Goal: Information Seeking & Learning: Learn about a topic

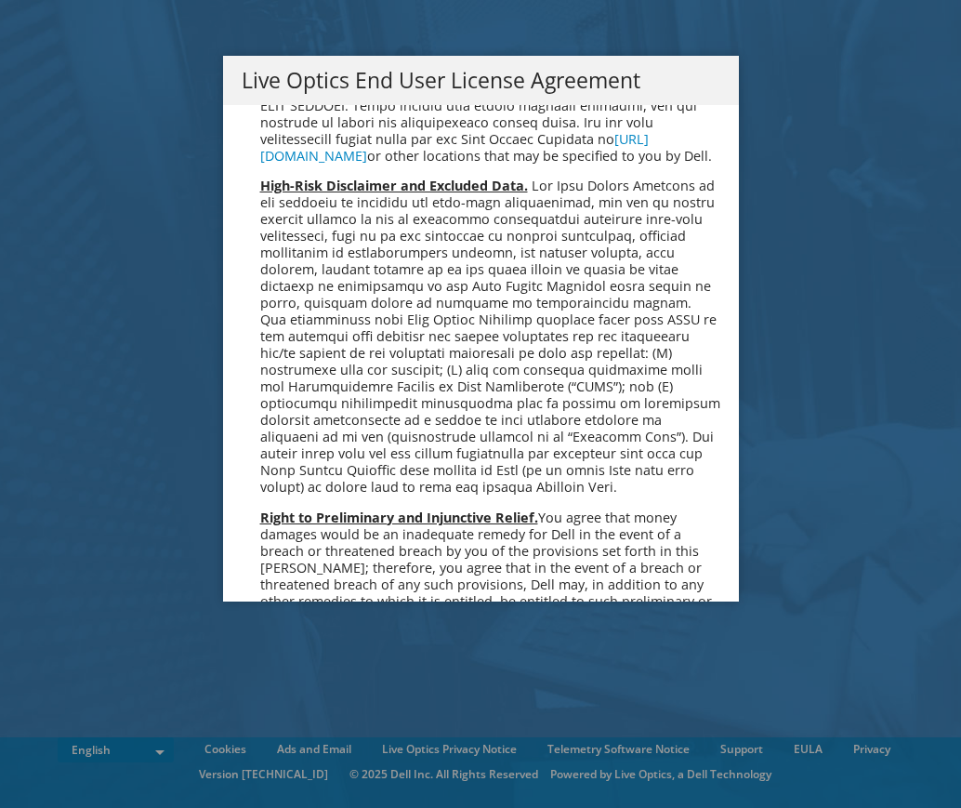
scroll to position [7030, 0]
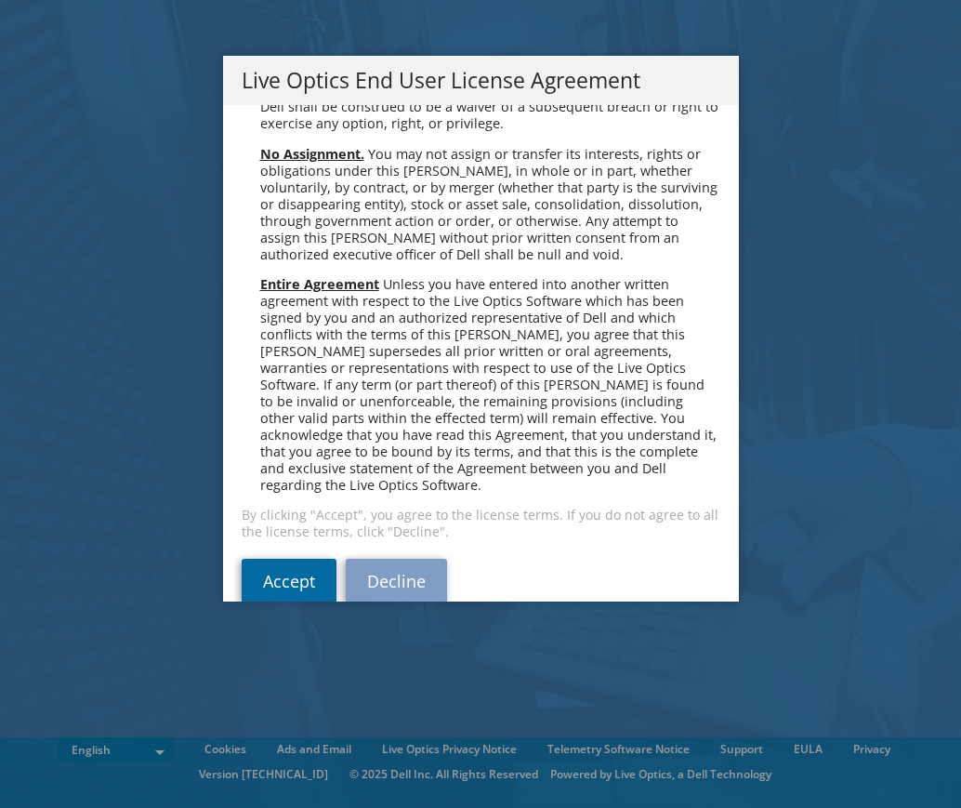
click at [271, 559] on link "Accept" at bounding box center [289, 581] width 95 height 45
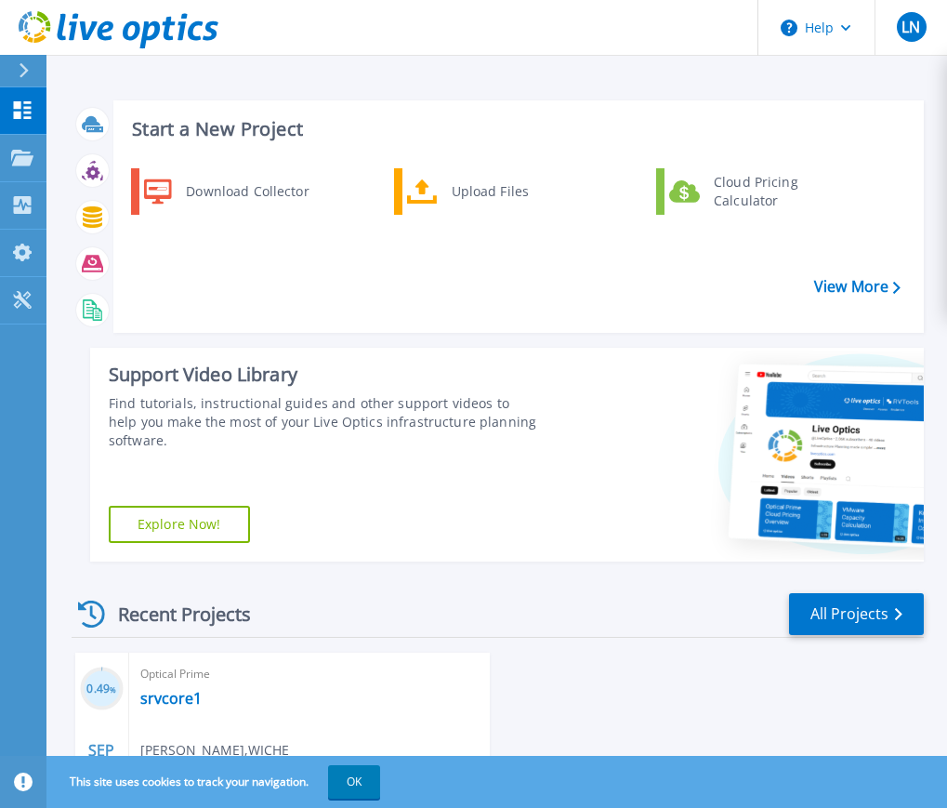
scroll to position [186, 0]
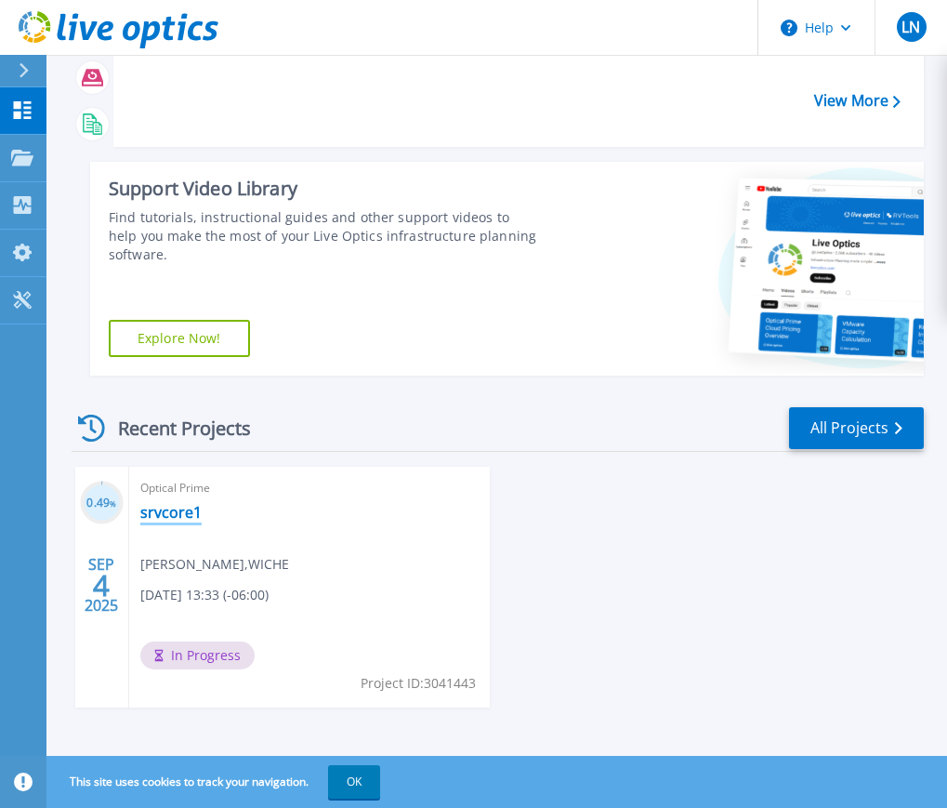
click at [180, 512] on link "srvcore1" at bounding box center [170, 512] width 61 height 19
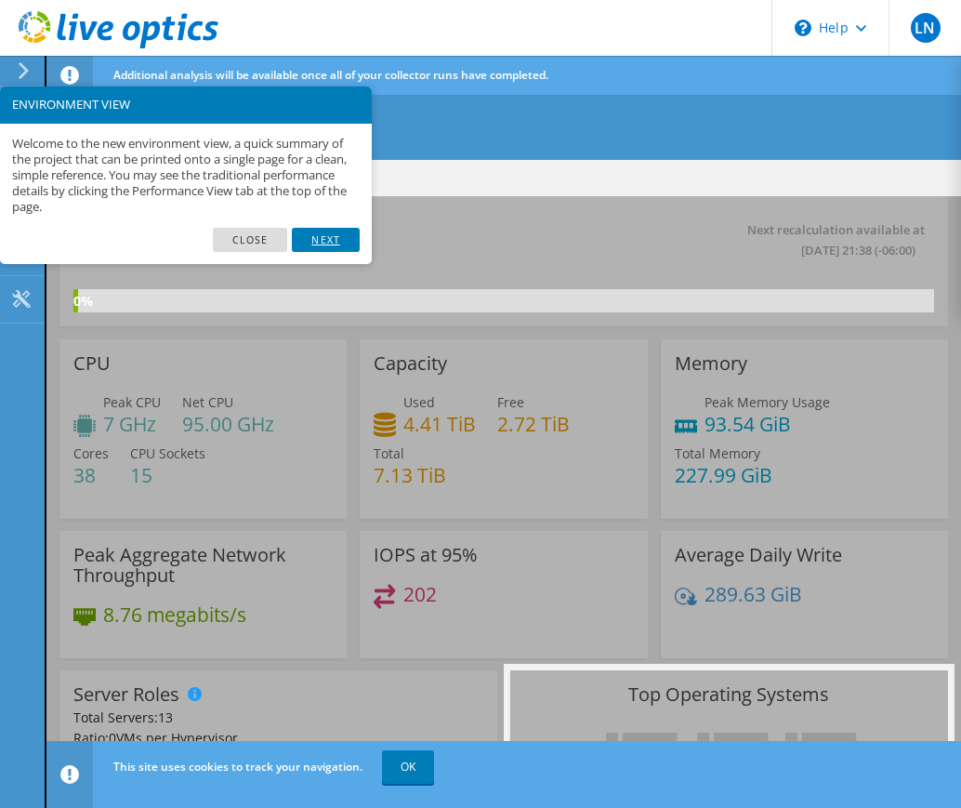
click at [327, 239] on link "Next" at bounding box center [325, 240] width 67 height 24
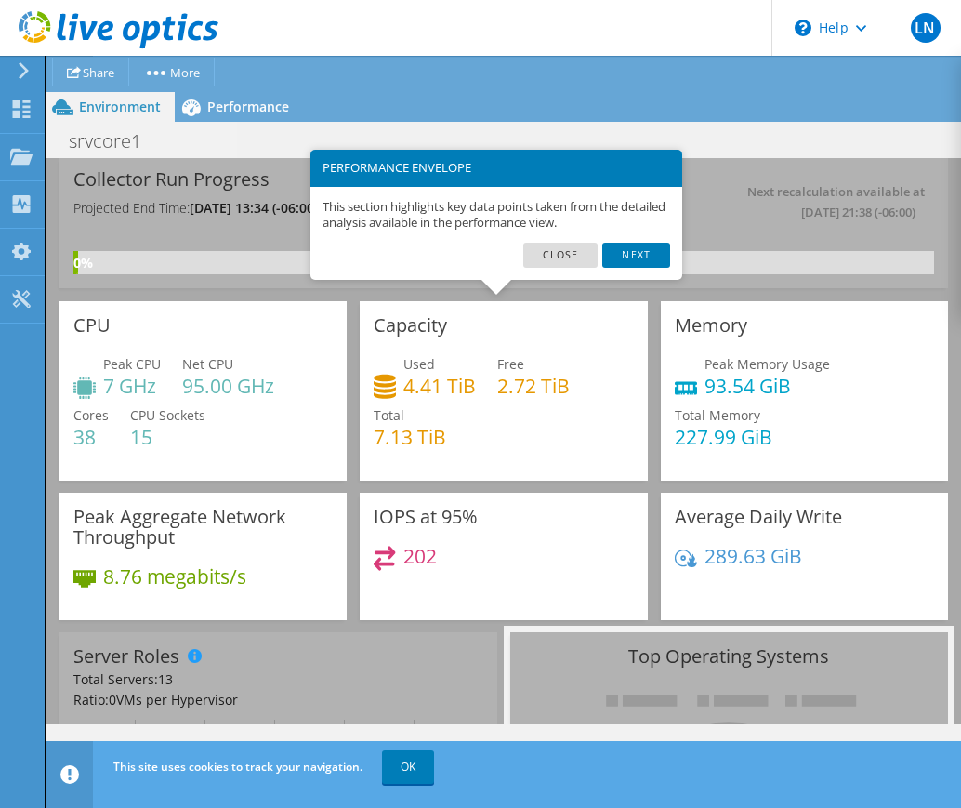
scroll to position [137, 0]
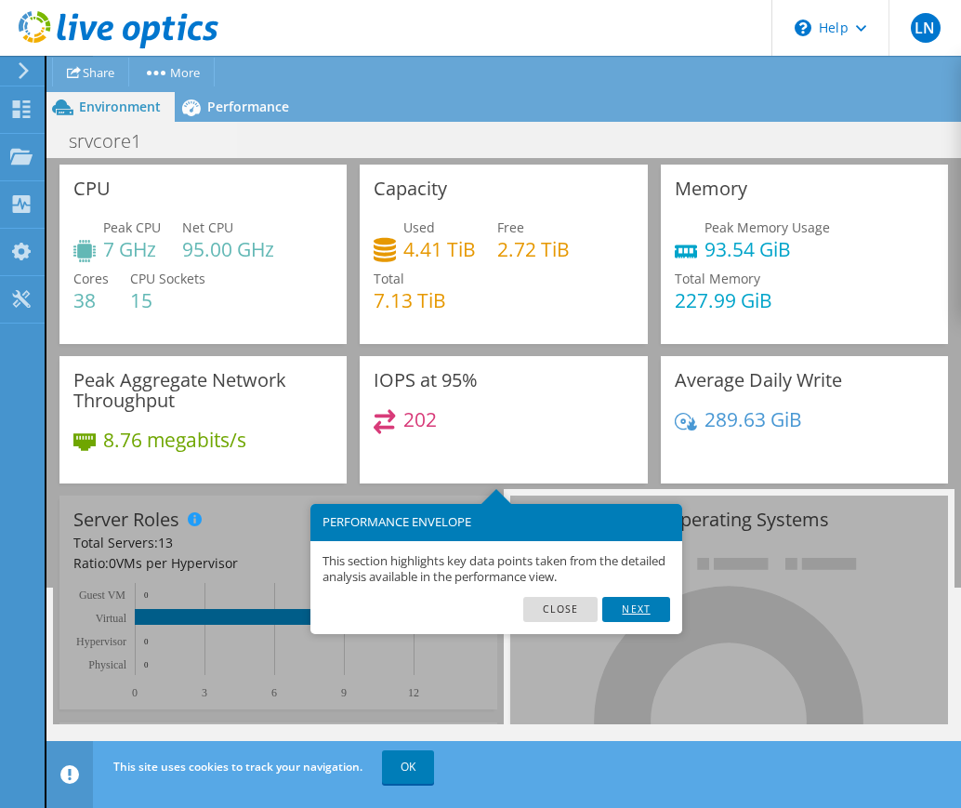
click at [627, 606] on link "Next" at bounding box center [635, 609] width 67 height 24
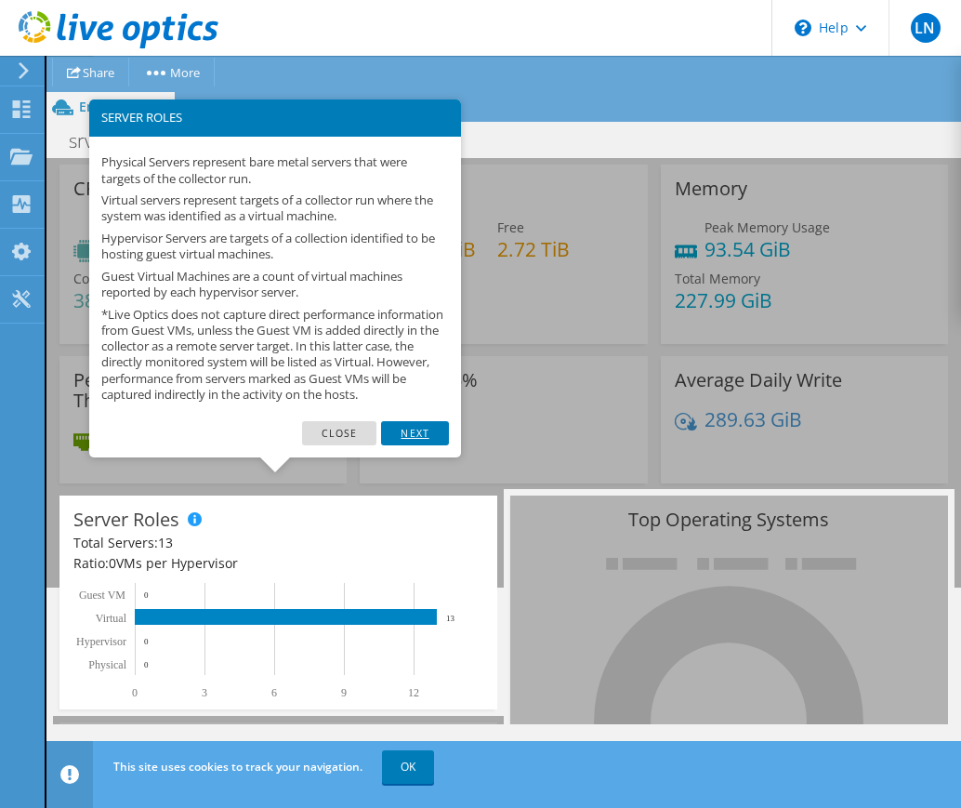
click at [411, 445] on link "Next" at bounding box center [414, 433] width 67 height 24
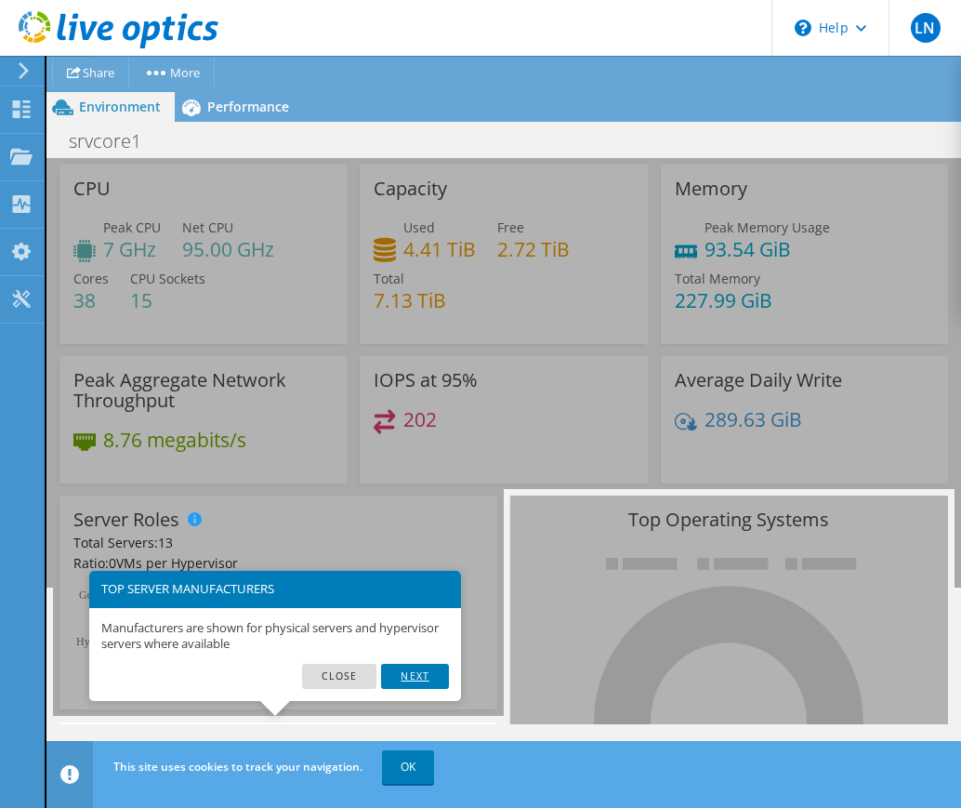
click at [405, 677] on link "Next" at bounding box center [414, 676] width 67 height 24
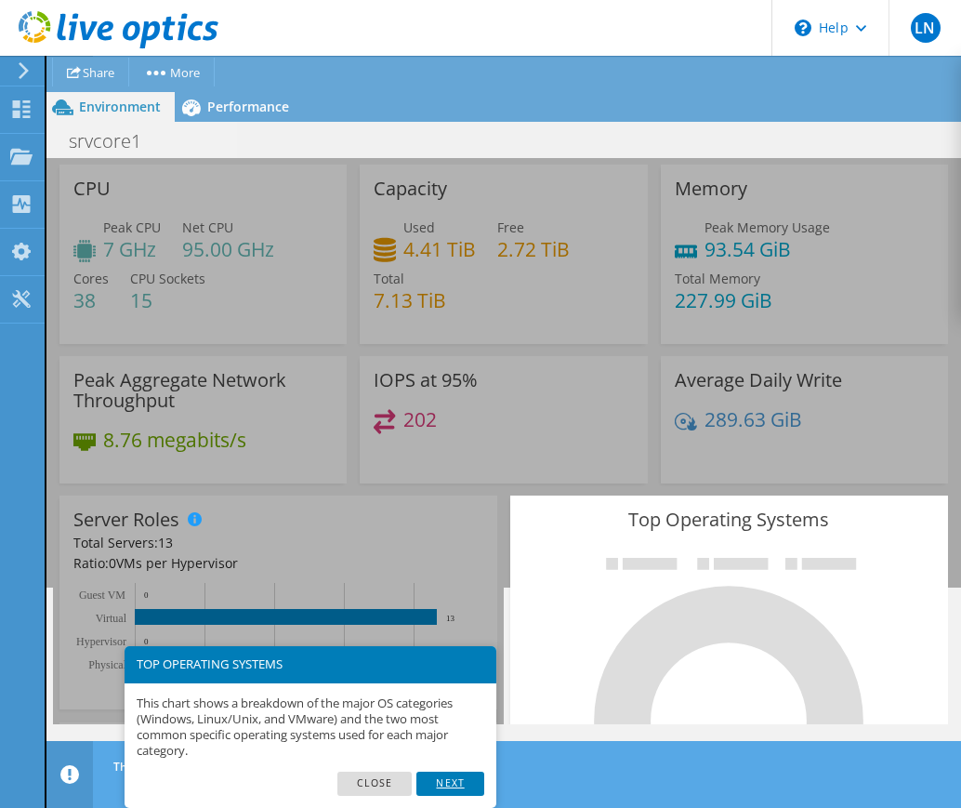
click at [446, 781] on link "Next" at bounding box center [449, 784] width 67 height 24
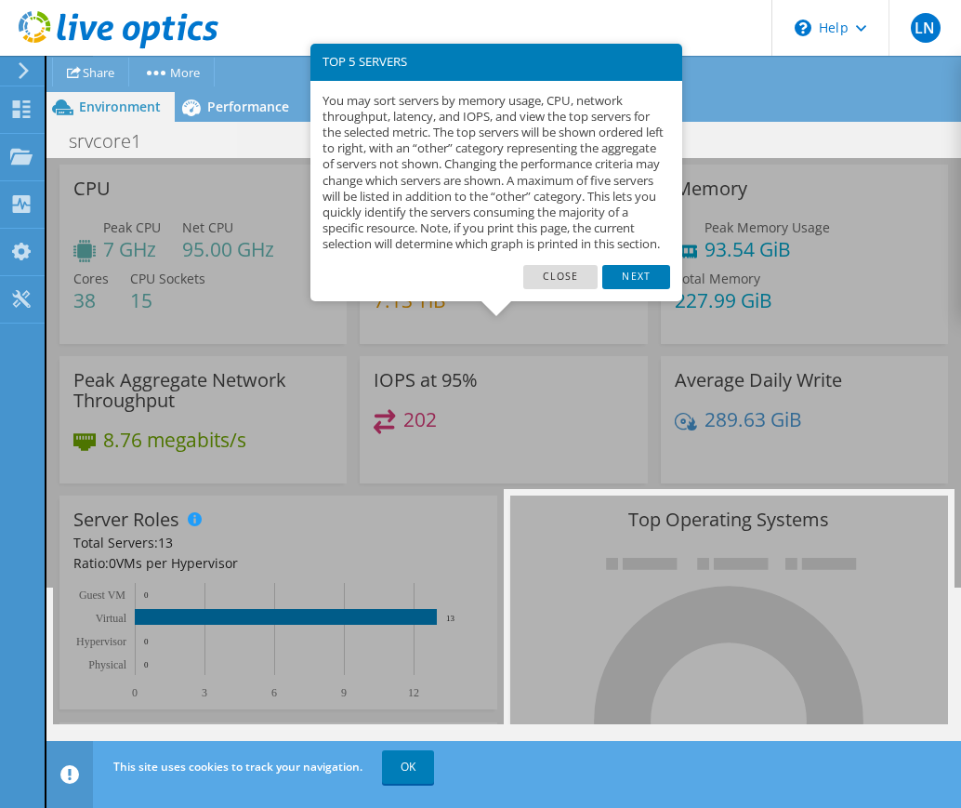
scroll to position [803, 0]
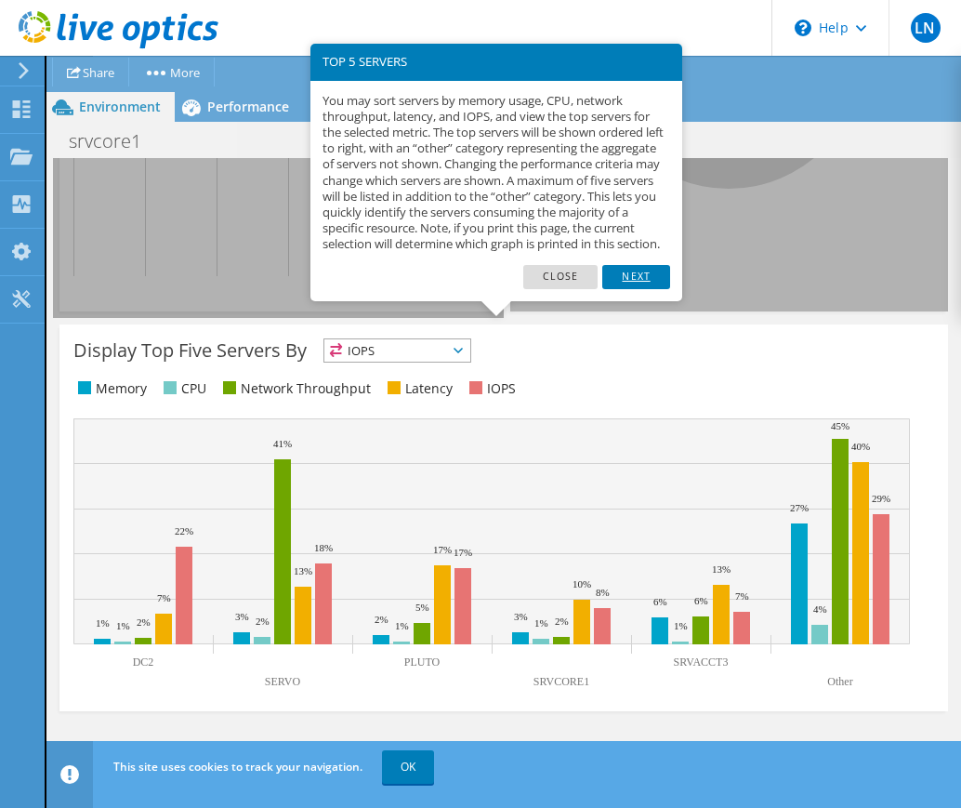
click at [631, 289] on link "Next" at bounding box center [635, 277] width 67 height 24
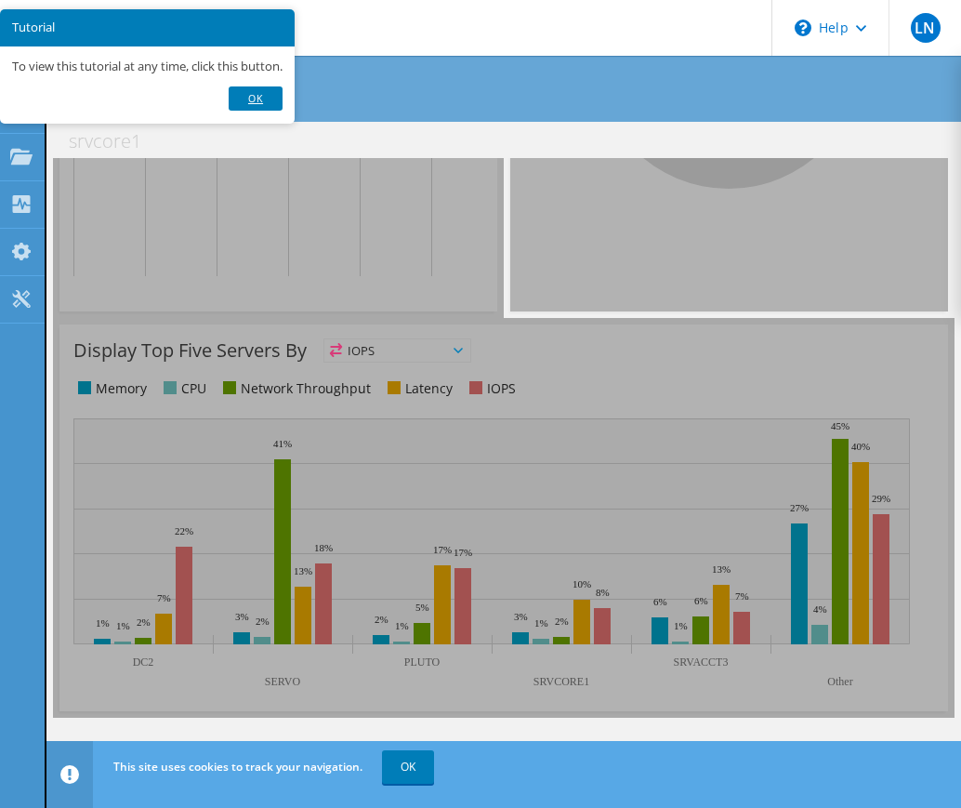
click at [263, 93] on link "Ok" at bounding box center [256, 98] width 54 height 24
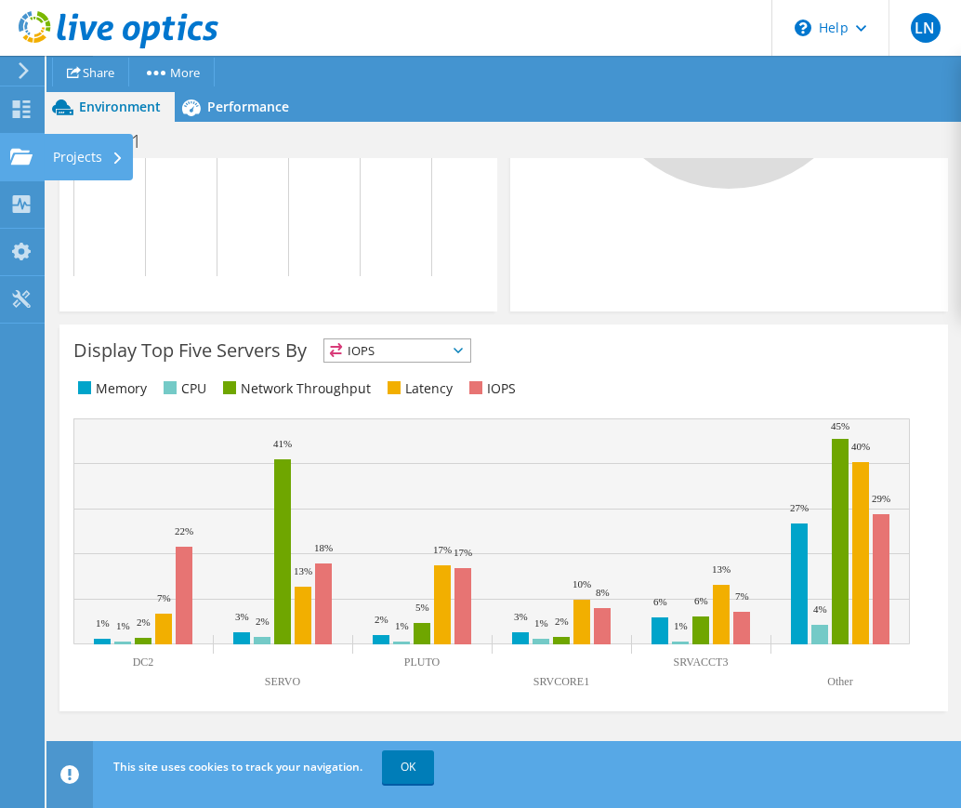
click at [114, 161] on icon at bounding box center [117, 158] width 7 height 12
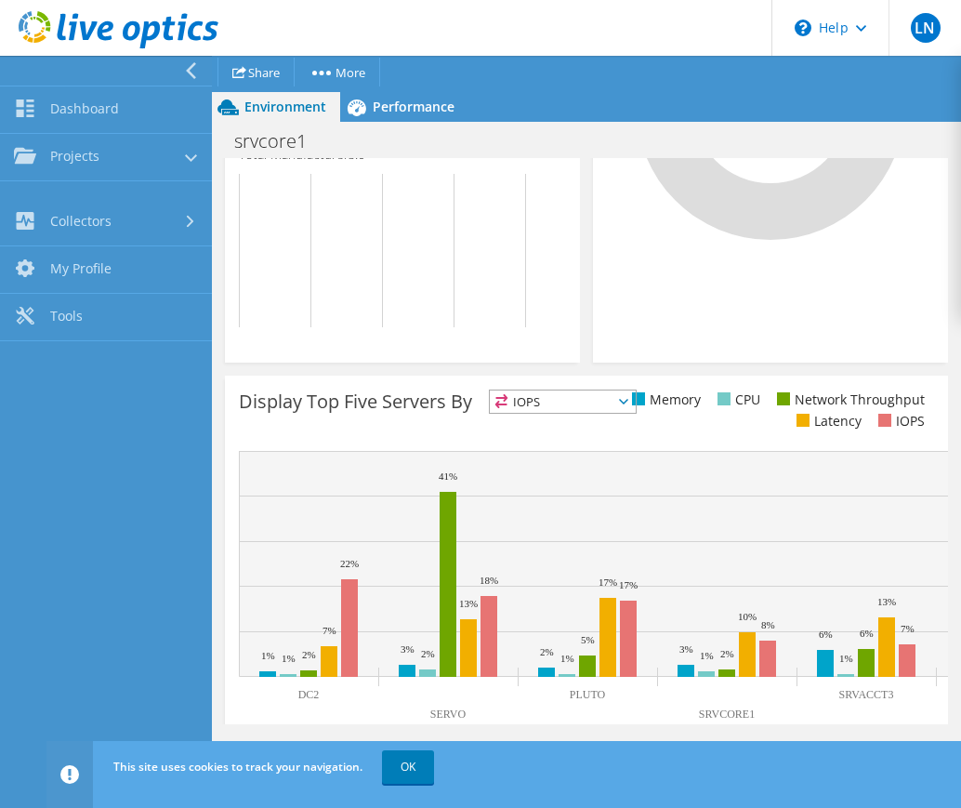
scroll to position [850, 0]
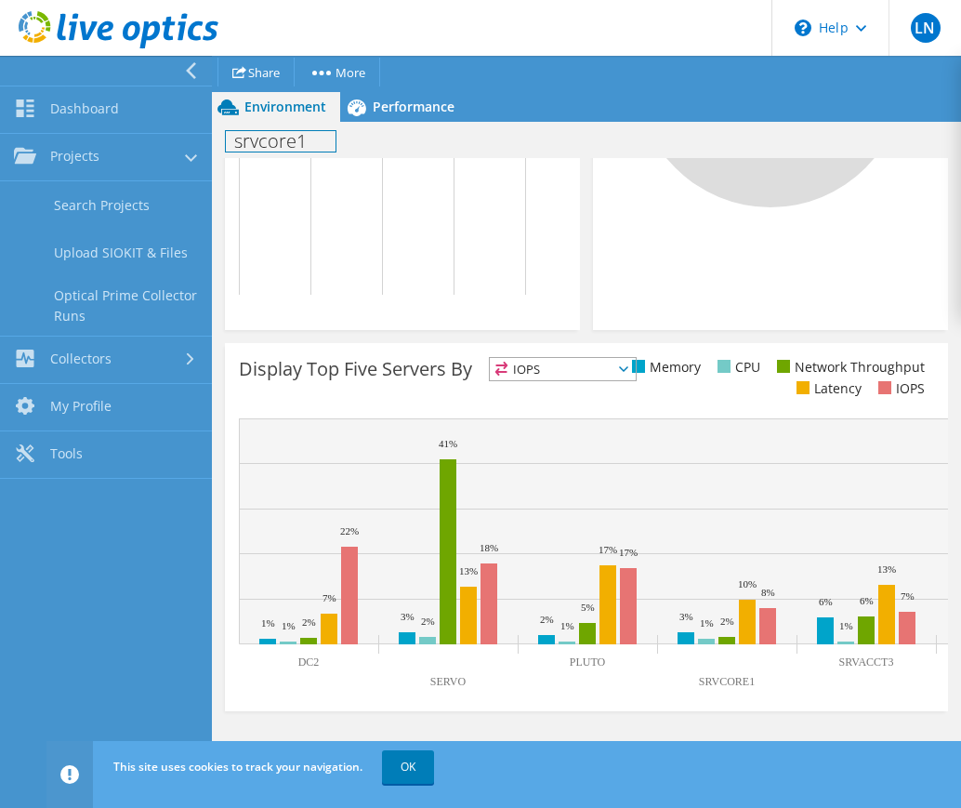
click at [275, 142] on h1 "srvcore1" at bounding box center [281, 141] width 110 height 20
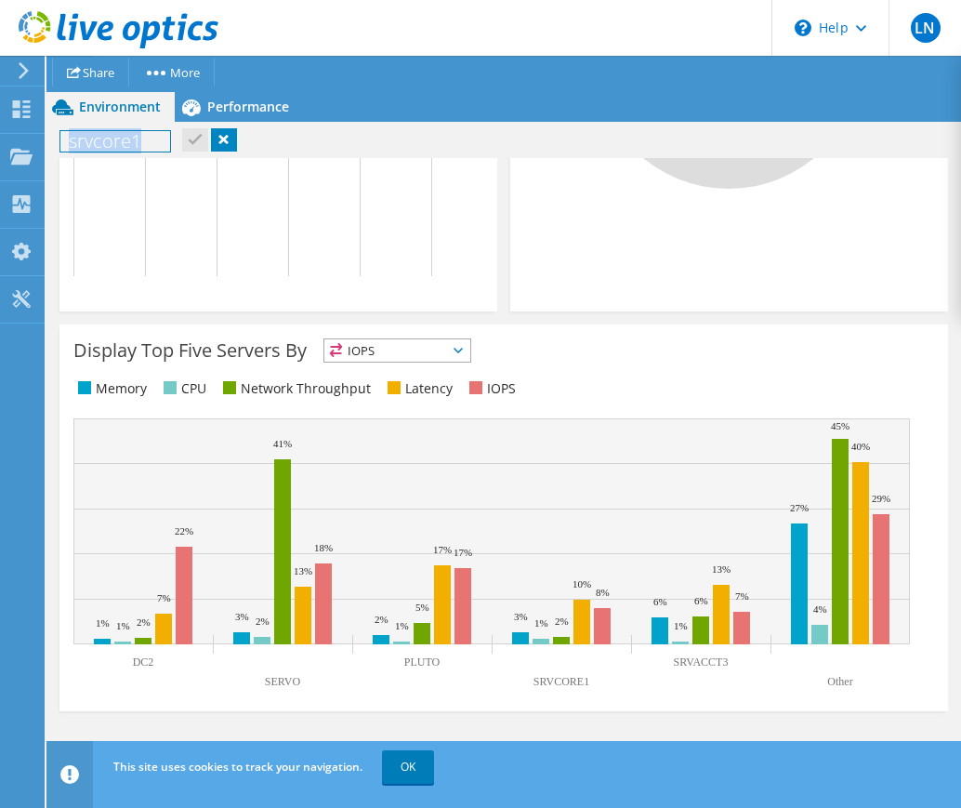
drag, startPoint x: 149, startPoint y: 141, endPoint x: -17, endPoint y: 140, distance: 165.5
click at [0, 140] on html "LN End User Linc Nesheim lnesheim@wiche.edu WICHE My Profile Log Out \n Help Ex…" at bounding box center [480, 366] width 961 height 808
click at [284, 142] on div "WICHE-1 Print" at bounding box center [503, 141] width 915 height 34
click at [253, 106] on span "Performance" at bounding box center [248, 107] width 82 height 18
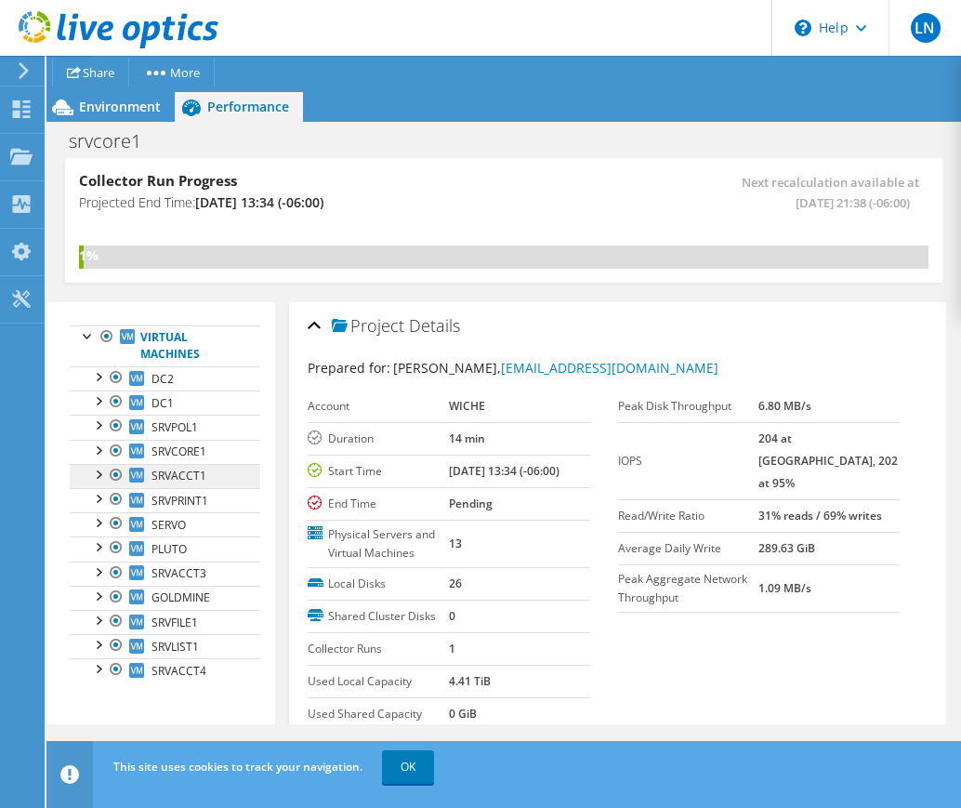
scroll to position [0, 0]
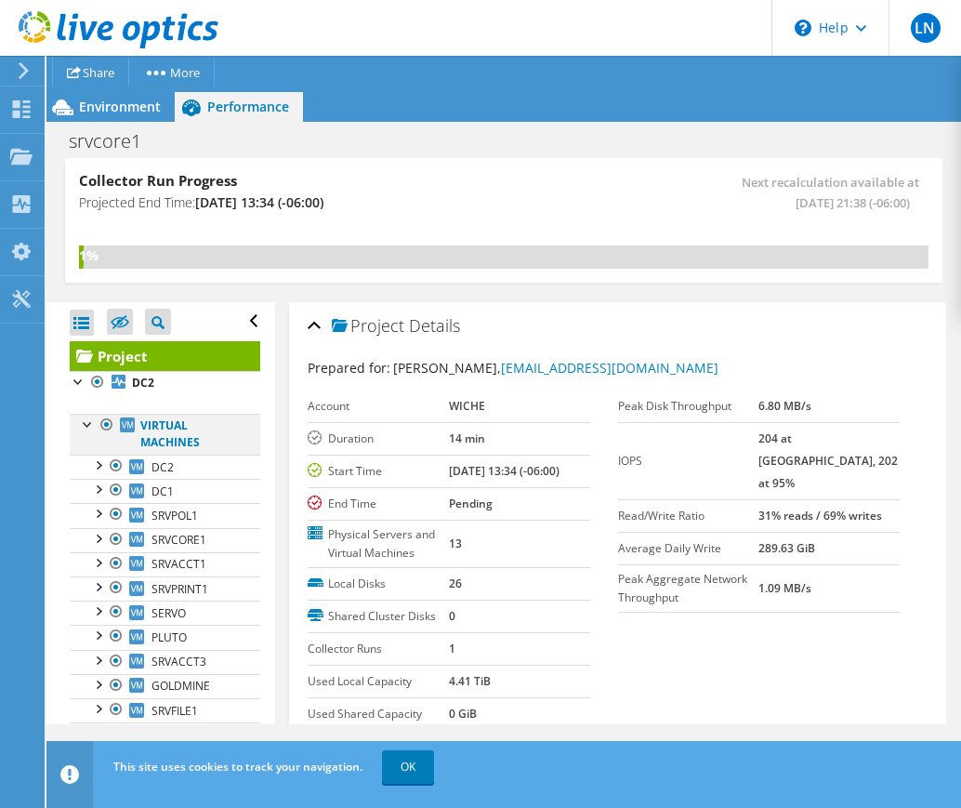
click at [85, 422] on div at bounding box center [88, 423] width 19 height 19
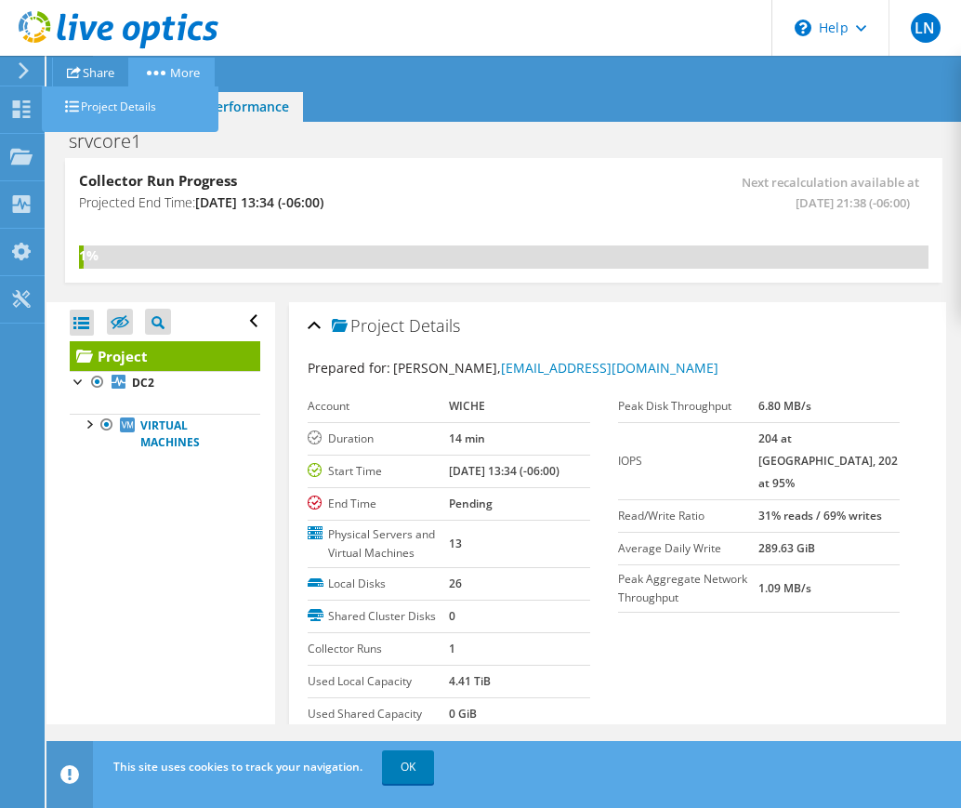
click at [159, 73] on circle at bounding box center [156, 73] width 5 height 5
click at [123, 109] on link "Project Details" at bounding box center [134, 106] width 167 height 39
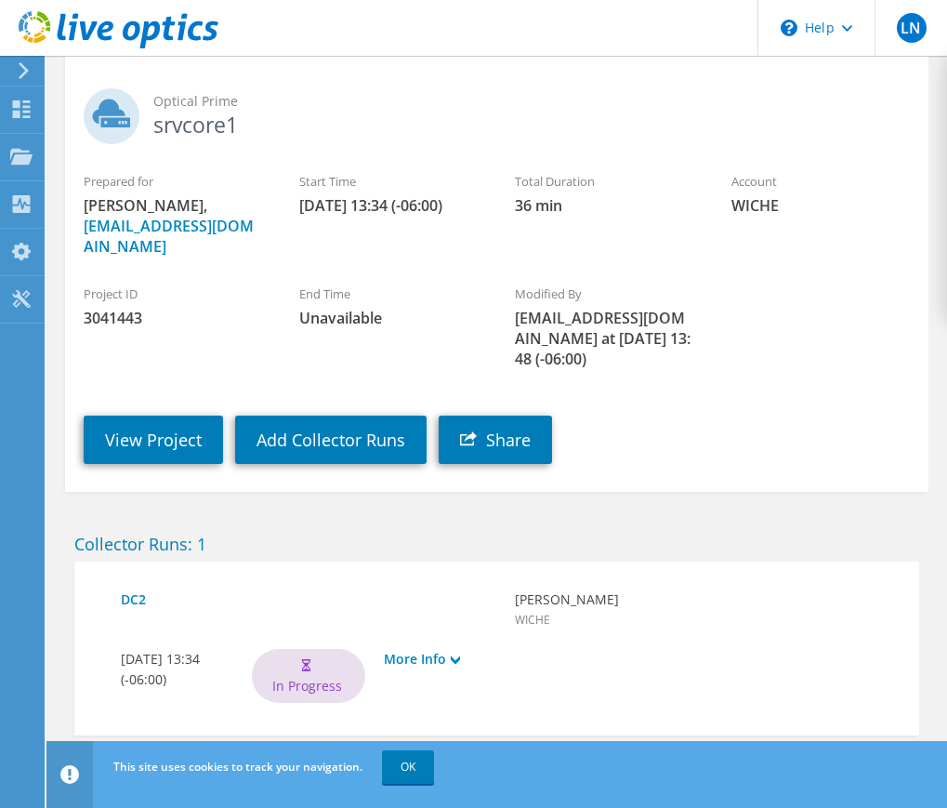
scroll to position [112, 0]
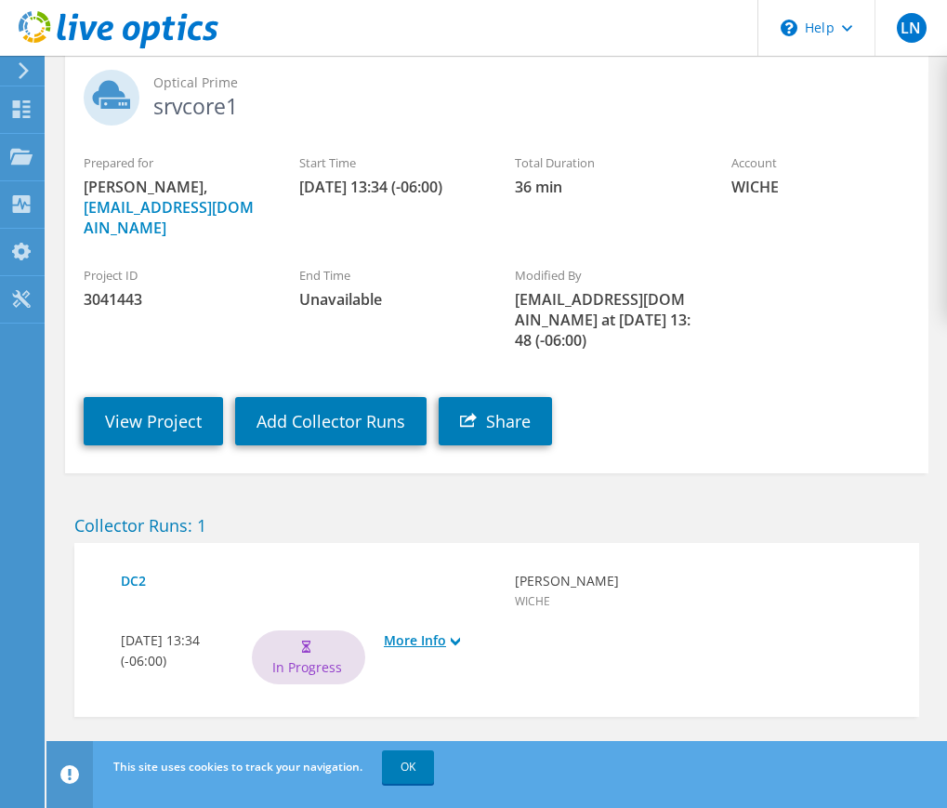
click at [449, 630] on link "More Info" at bounding box center [440, 640] width 112 height 20
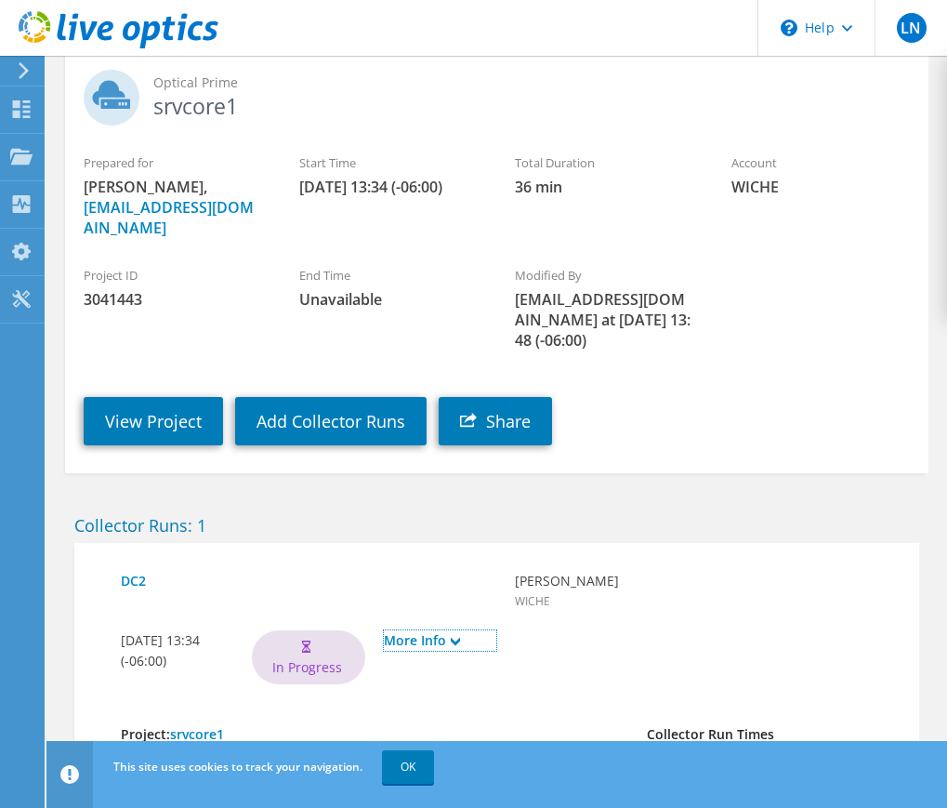
scroll to position [329, 0]
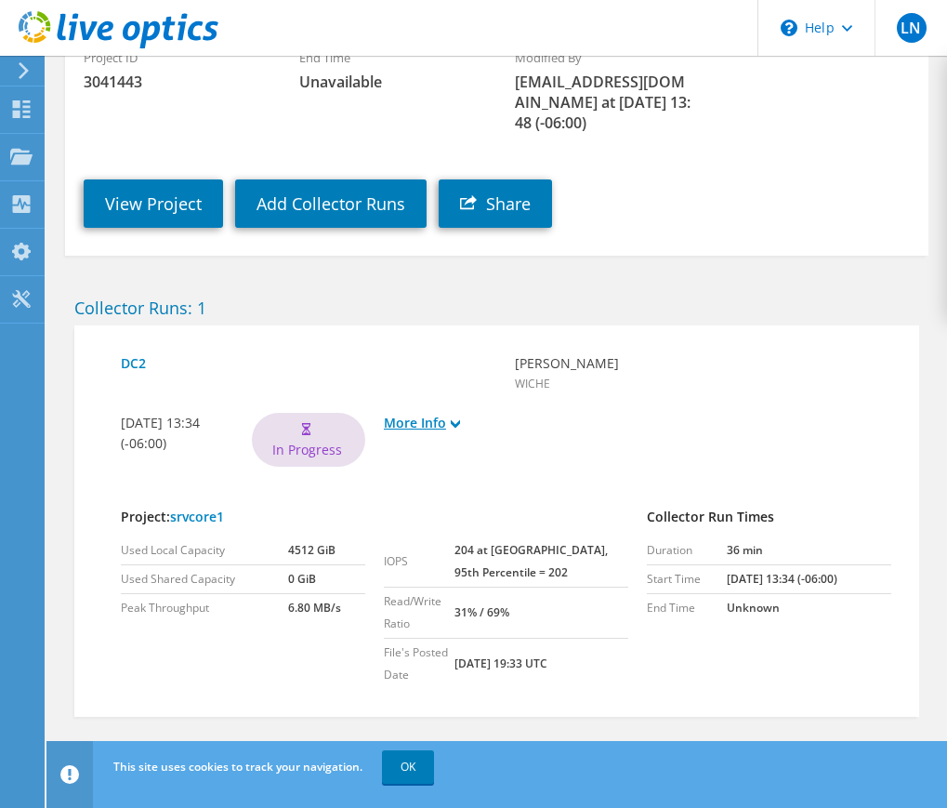
click at [460, 419] on use at bounding box center [455, 423] width 9 height 8
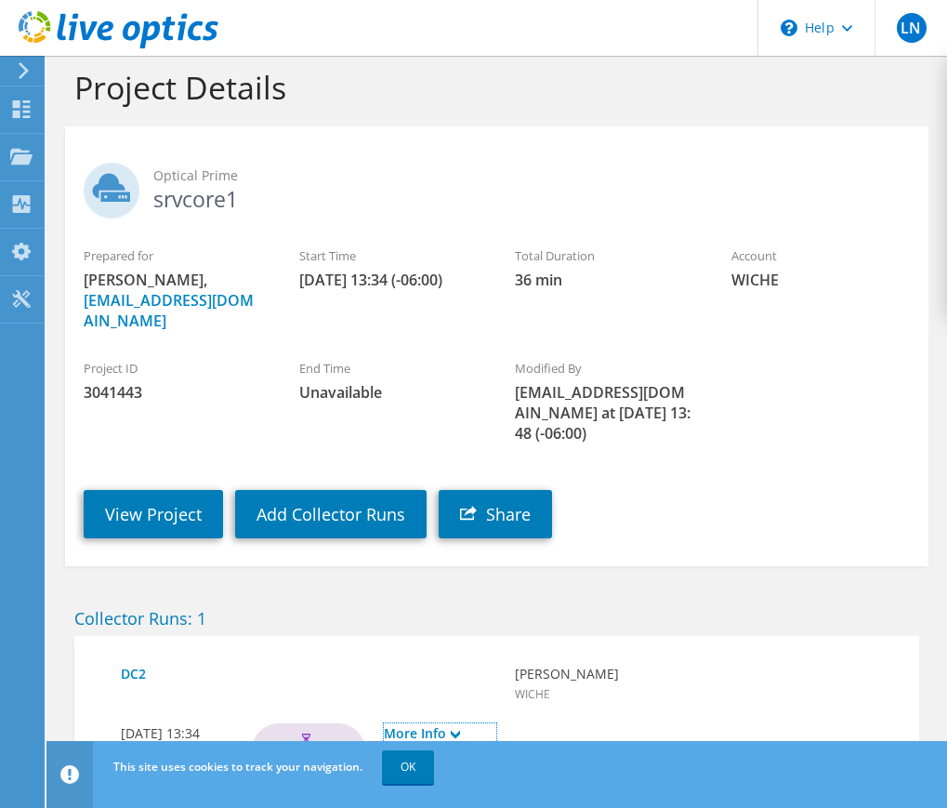
scroll to position [0, 0]
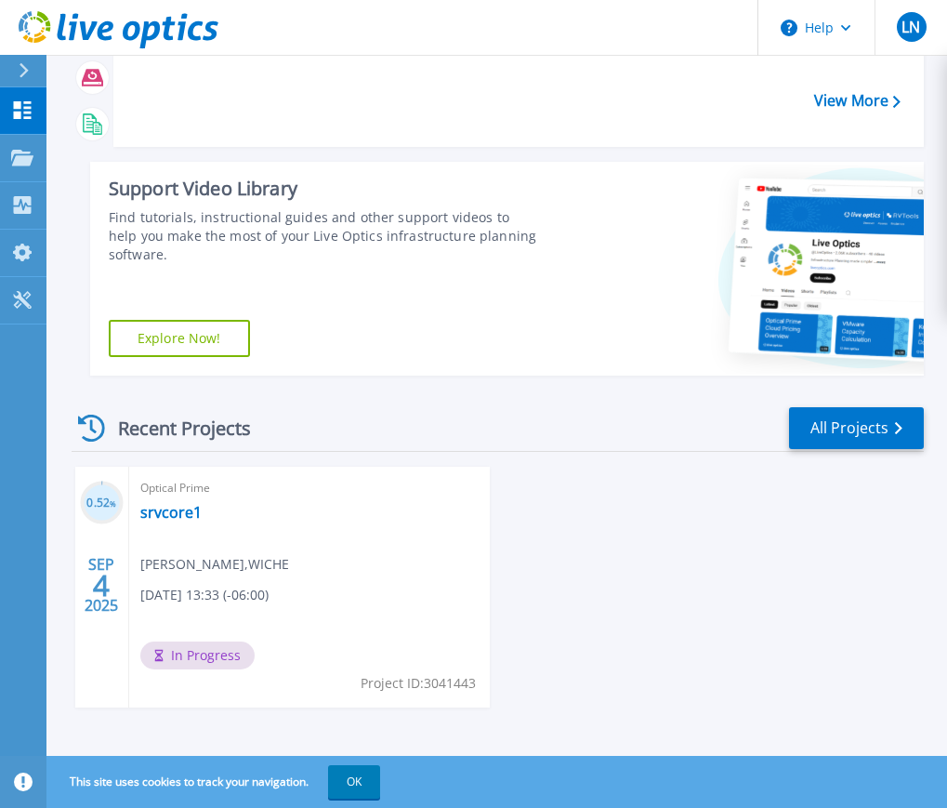
scroll to position [199, 0]
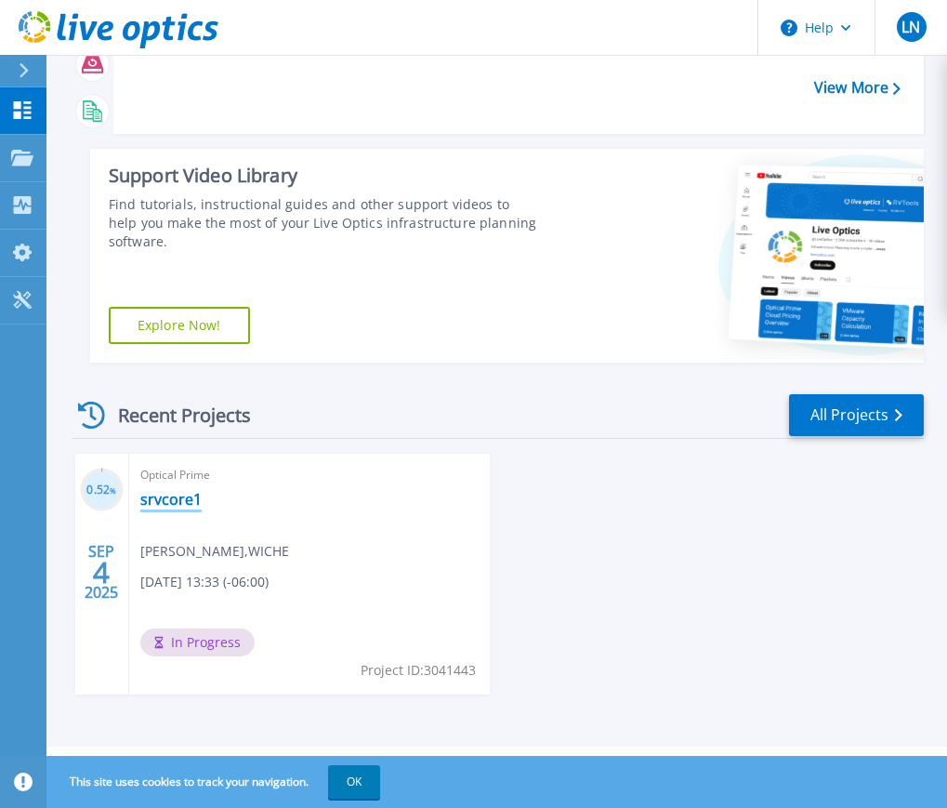
click at [147, 504] on link "srvcore1" at bounding box center [170, 499] width 61 height 19
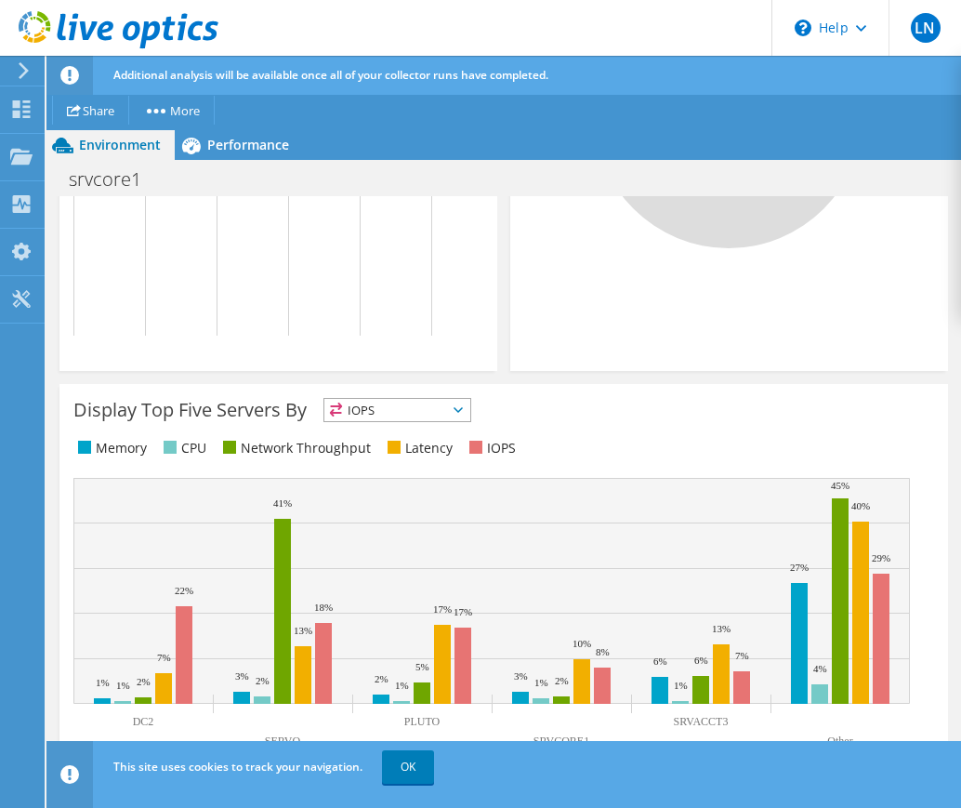
scroll to position [803, 0]
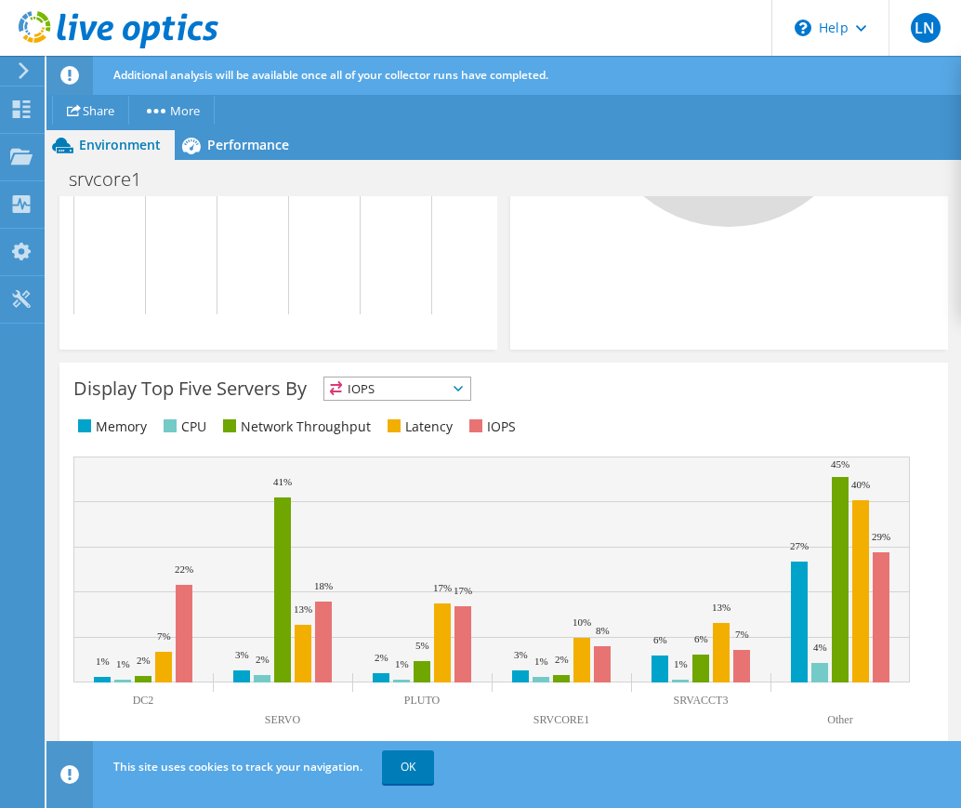
click at [456, 390] on span "IOPS" at bounding box center [397, 388] width 146 height 22
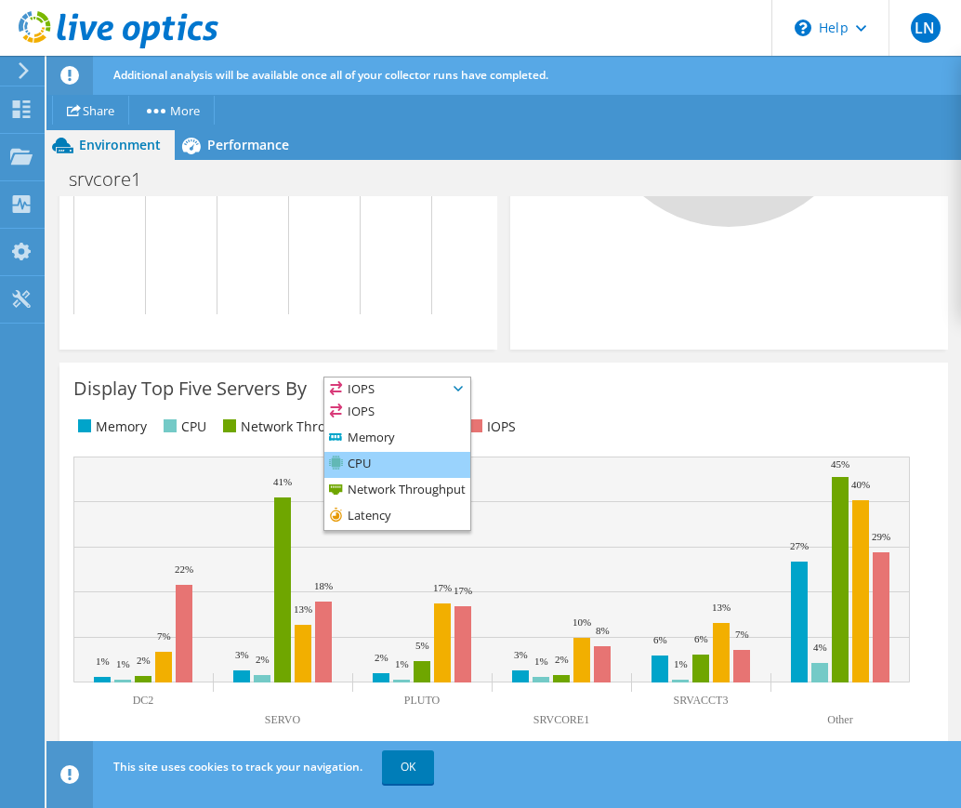
click at [415, 457] on li "CPU" at bounding box center [397, 465] width 146 height 26
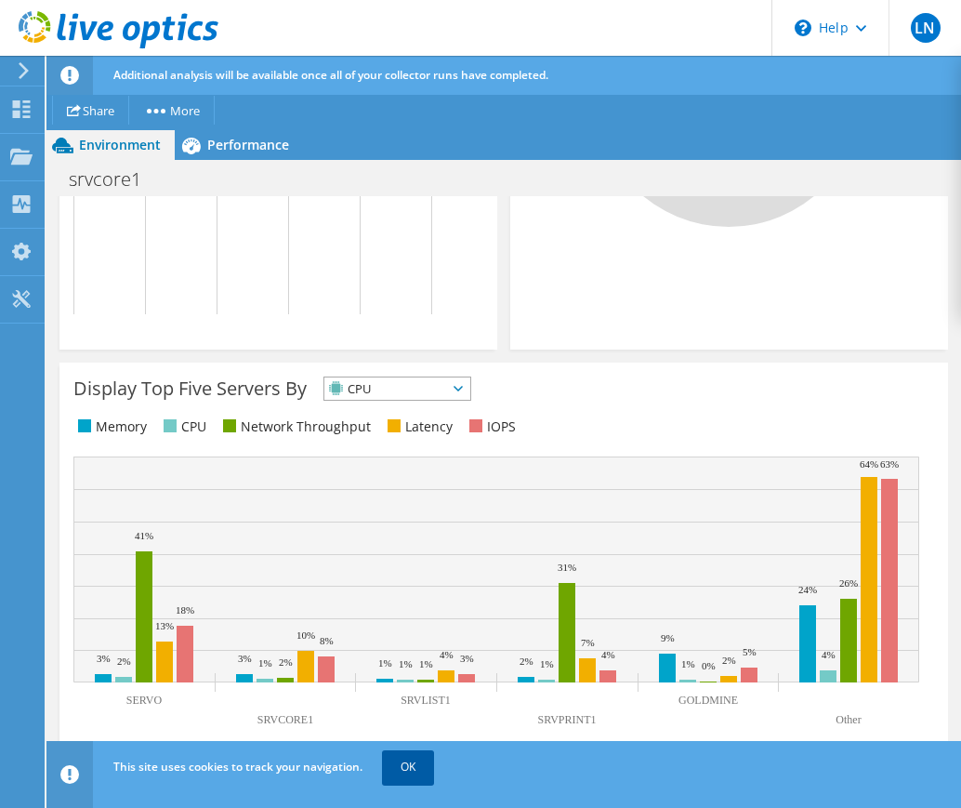
click at [401, 770] on link "OK" at bounding box center [408, 766] width 52 height 33
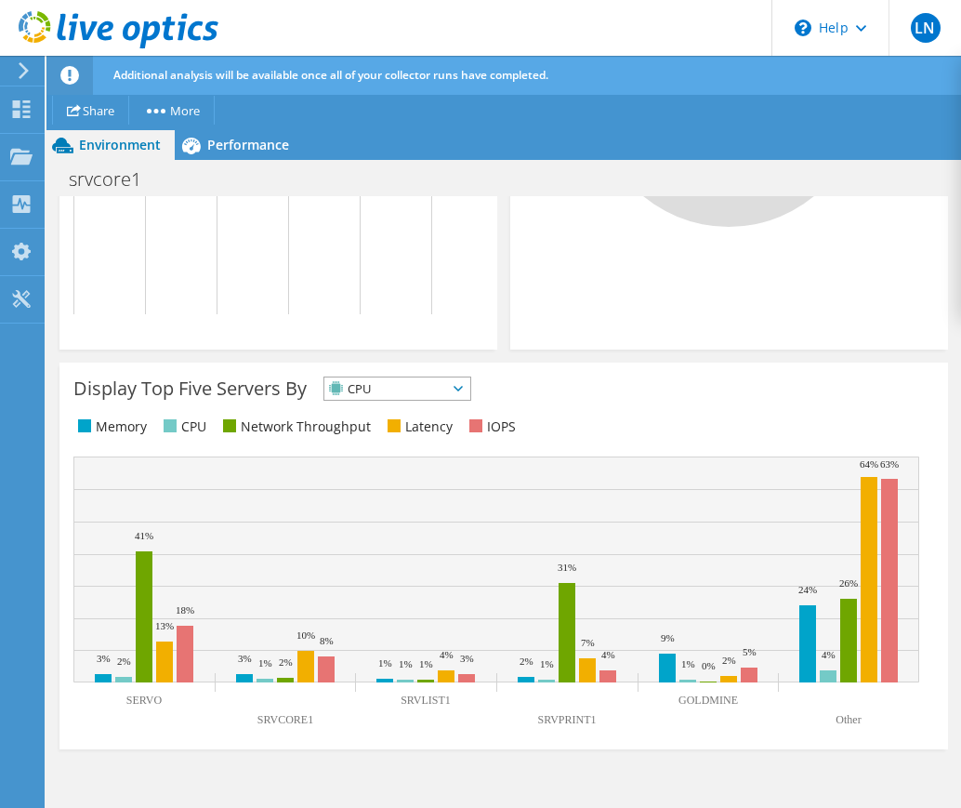
click at [469, 390] on span "CPU" at bounding box center [397, 388] width 146 height 22
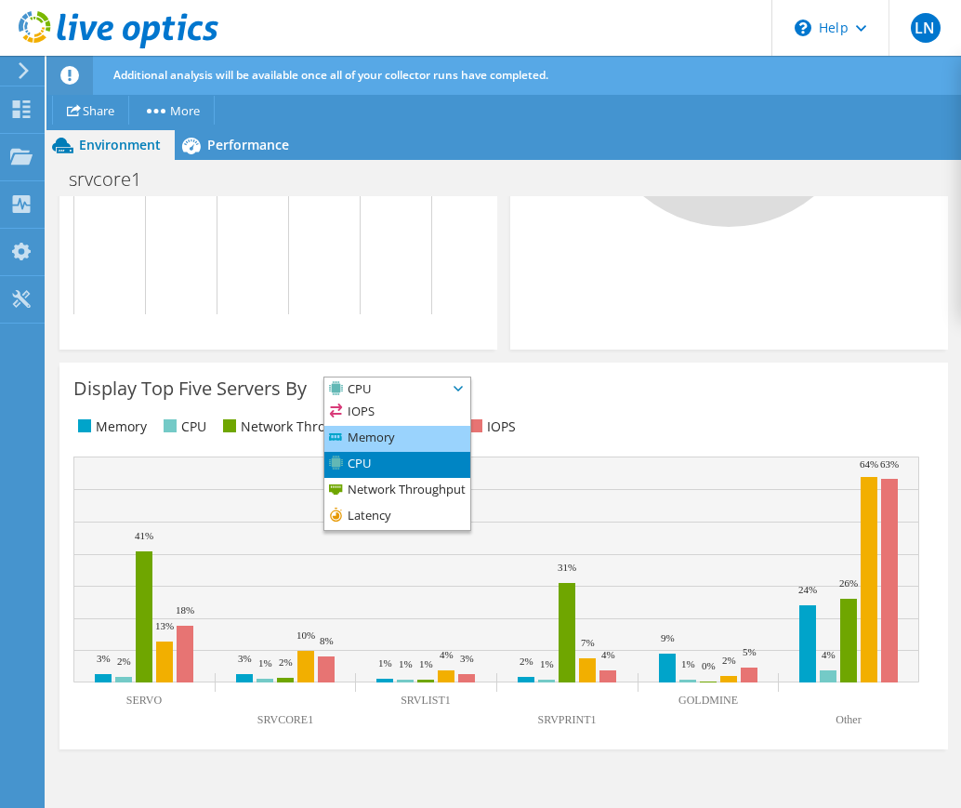
click at [405, 429] on li "Memory" at bounding box center [397, 439] width 146 height 26
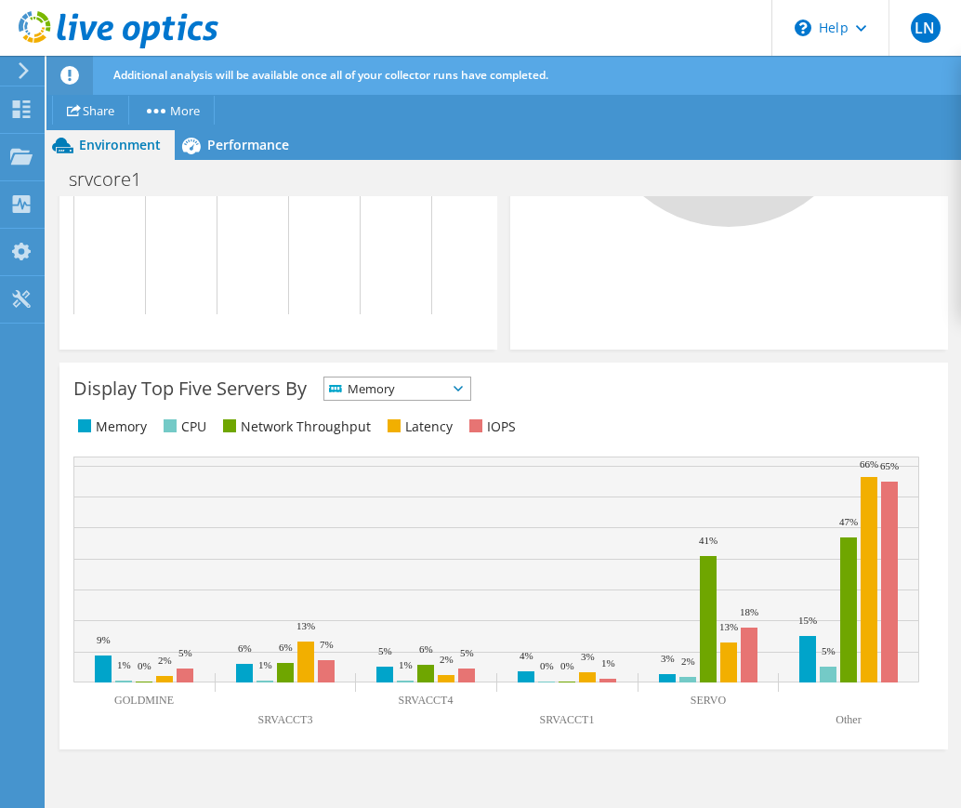
click at [470, 392] on span "Memory" at bounding box center [397, 388] width 146 height 22
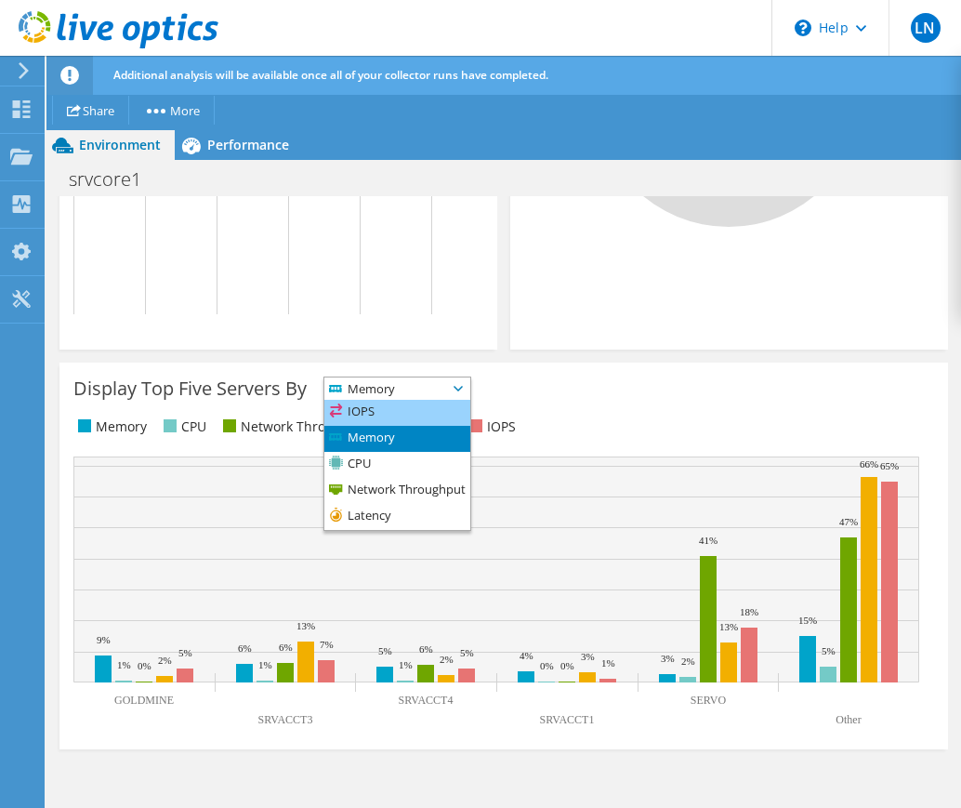
click at [403, 415] on li "IOPS" at bounding box center [397, 413] width 146 height 26
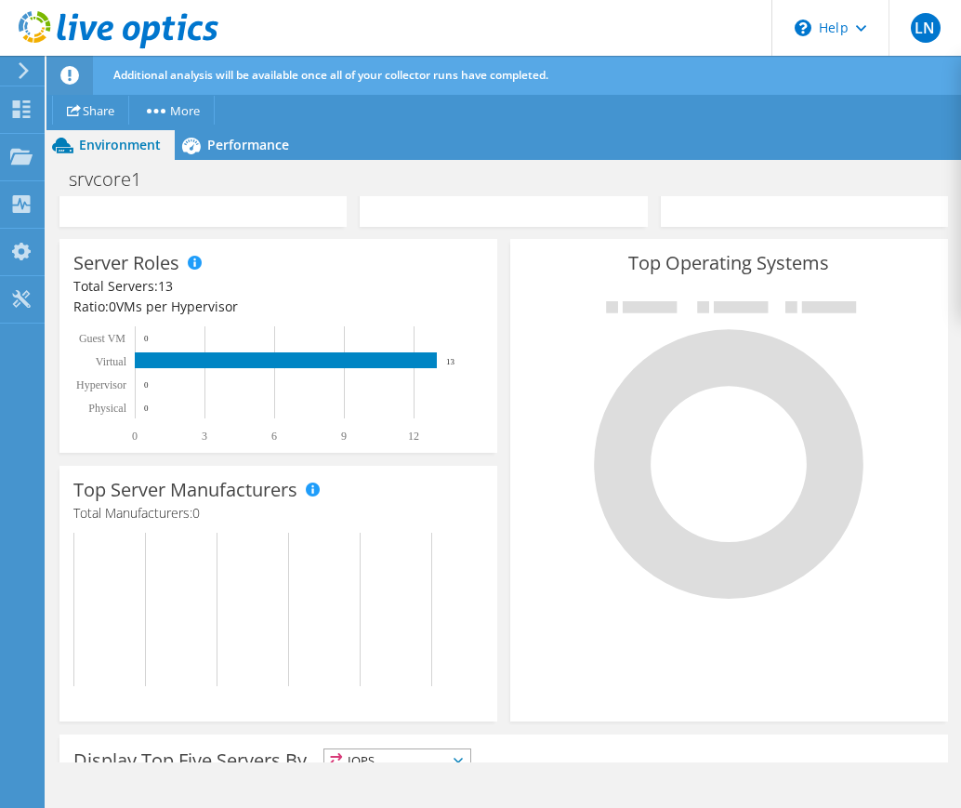
scroll to position [338, 0]
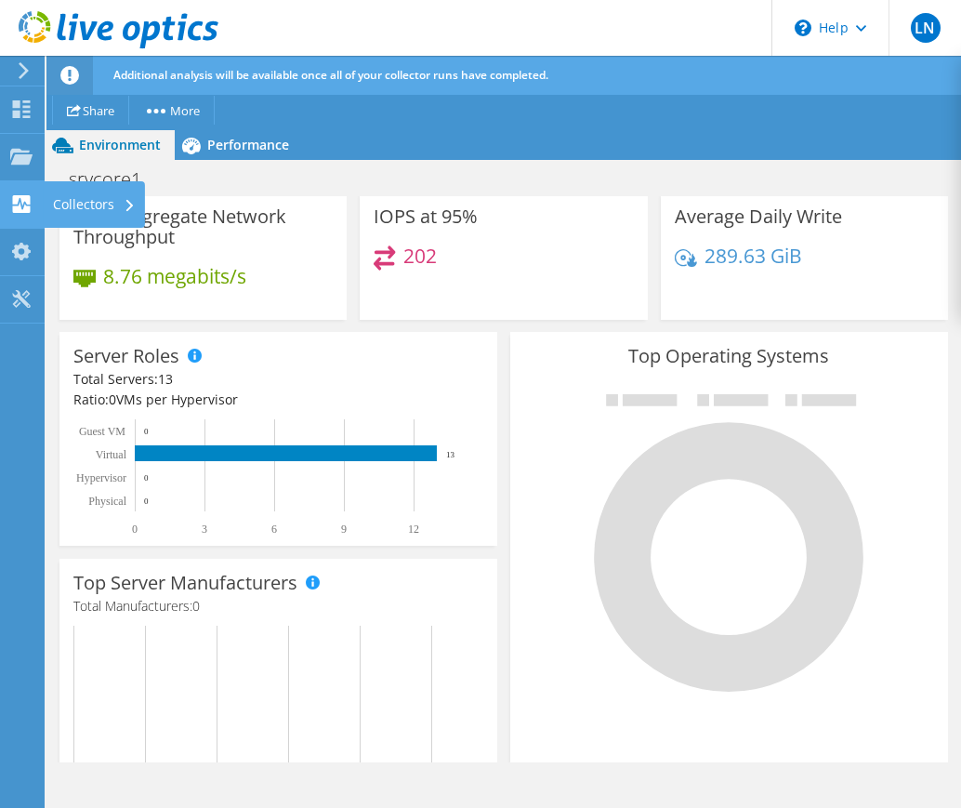
click at [20, 209] on use at bounding box center [22, 204] width 18 height 18
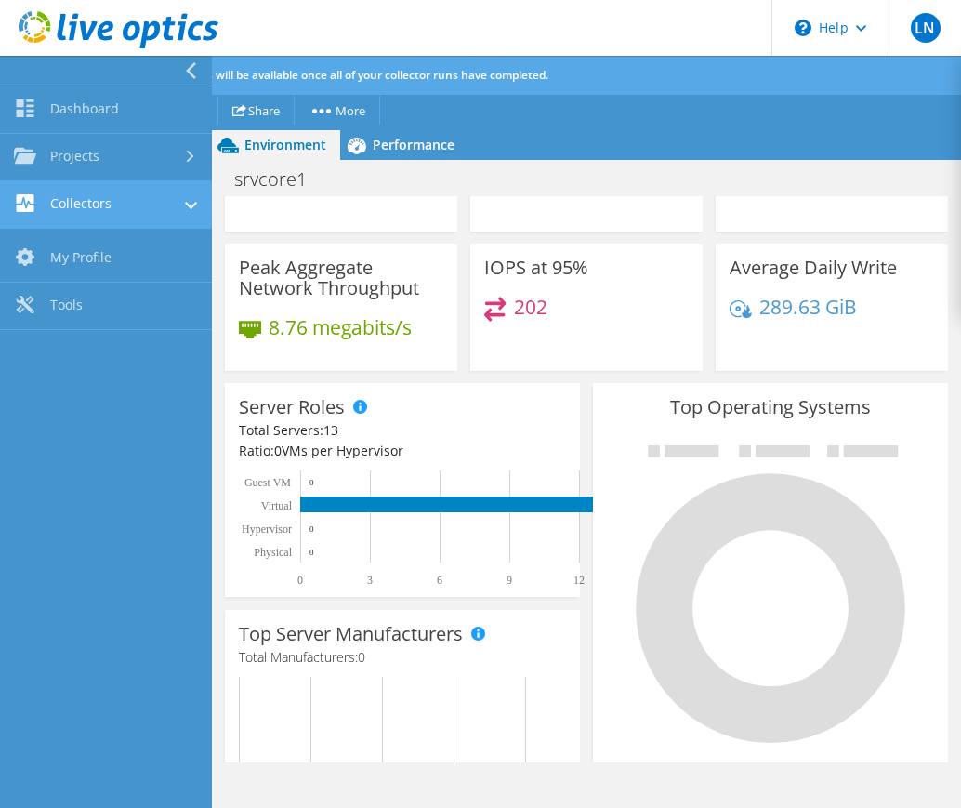
scroll to position [975, 0]
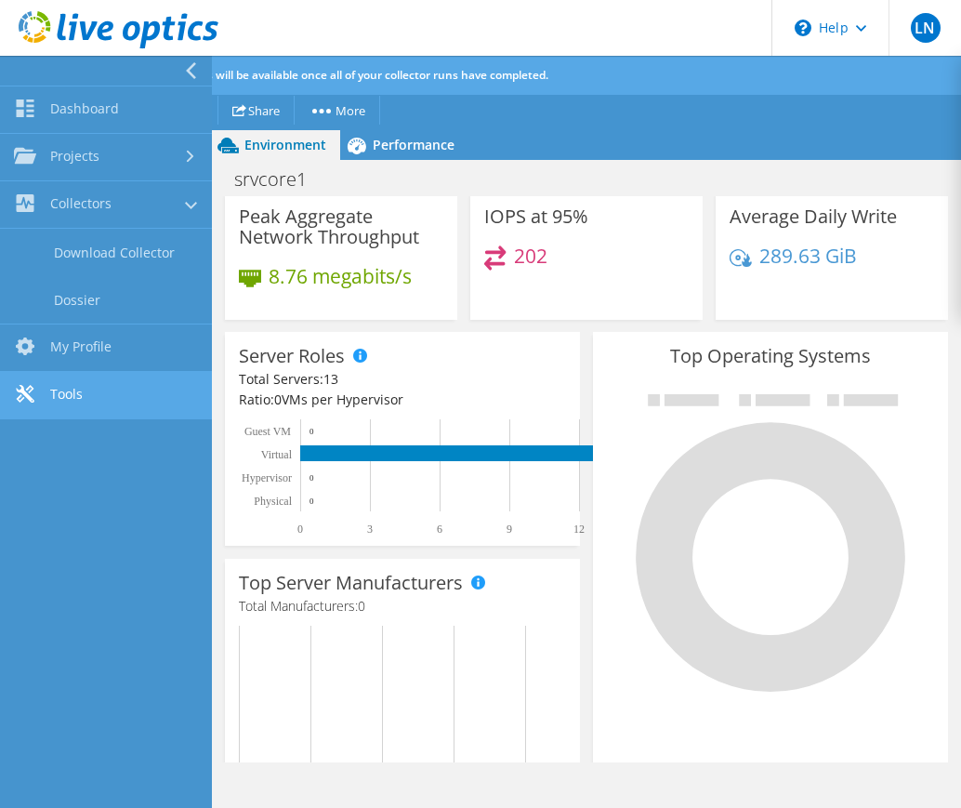
click at [51, 393] on link "Tools" at bounding box center [106, 395] width 212 height 47
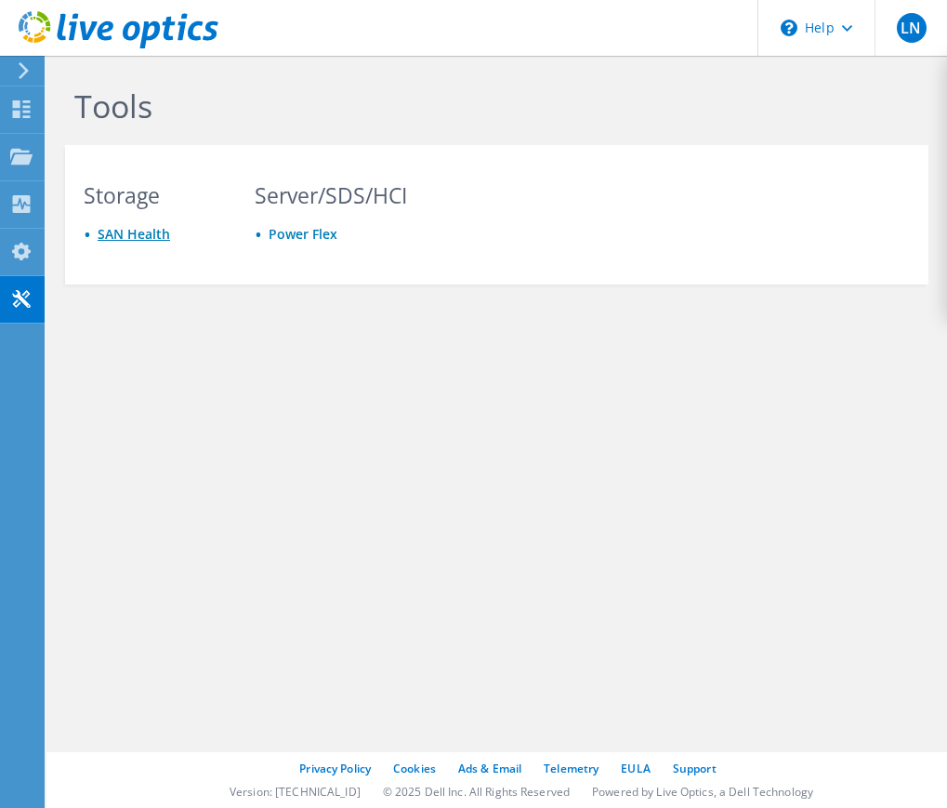
click at [151, 237] on link "SAN Health" at bounding box center [134, 234] width 73 height 18
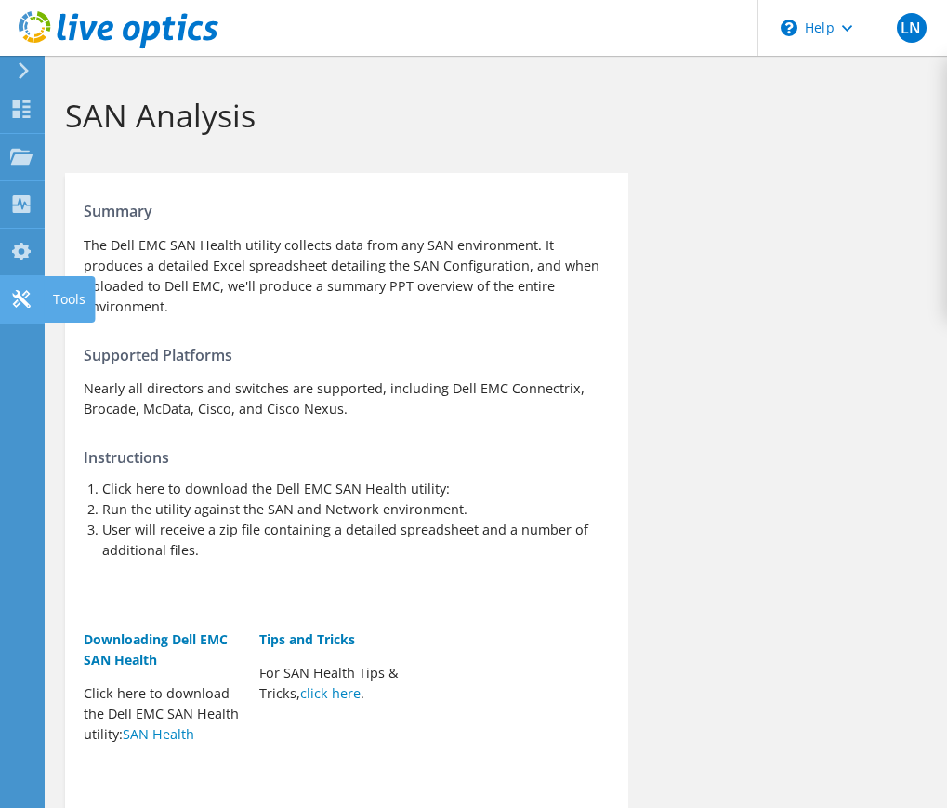
click at [65, 300] on div "Tools" at bounding box center [69, 299] width 51 height 46
